Goal: Entertainment & Leisure: Consume media (video, audio)

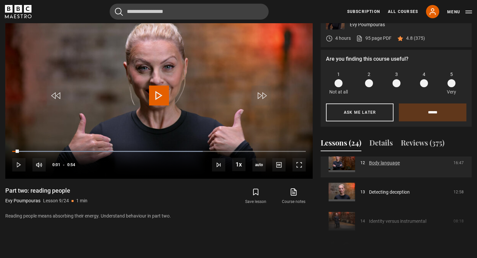
scroll to position [380, 0]
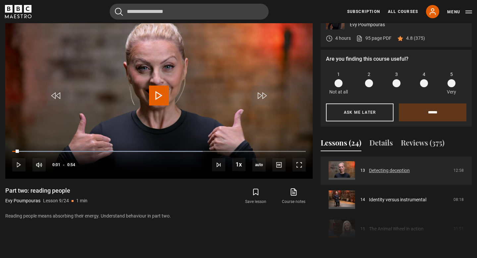
click at [385, 172] on link "Detecting deception" at bounding box center [389, 170] width 41 height 7
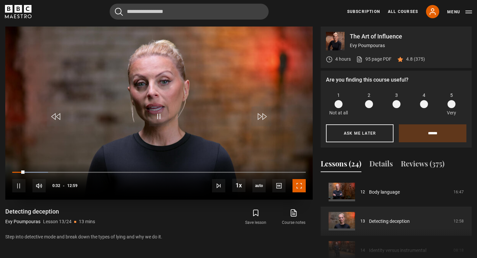
click at [298, 185] on span "Video Player" at bounding box center [299, 185] width 13 height 13
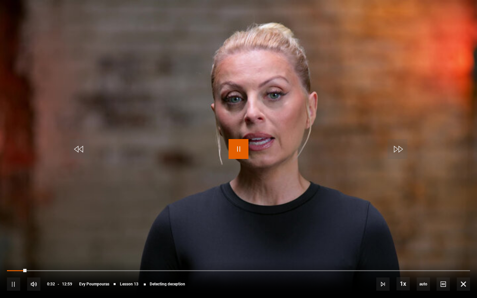
click at [242, 156] on span "Video Player" at bounding box center [239, 149] width 20 height 20
click at [238, 151] on span "Video Player" at bounding box center [239, 149] width 20 height 20
click at [241, 148] on span "Video Player" at bounding box center [239, 149] width 20 height 20
